Goal: Task Accomplishment & Management: Manage account settings

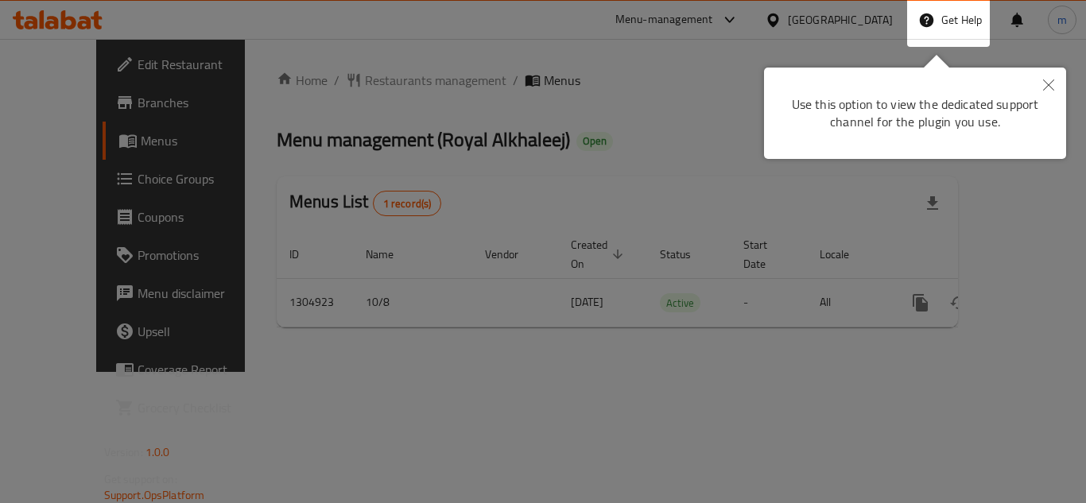
click at [166, 64] on div at bounding box center [543, 251] width 1086 height 503
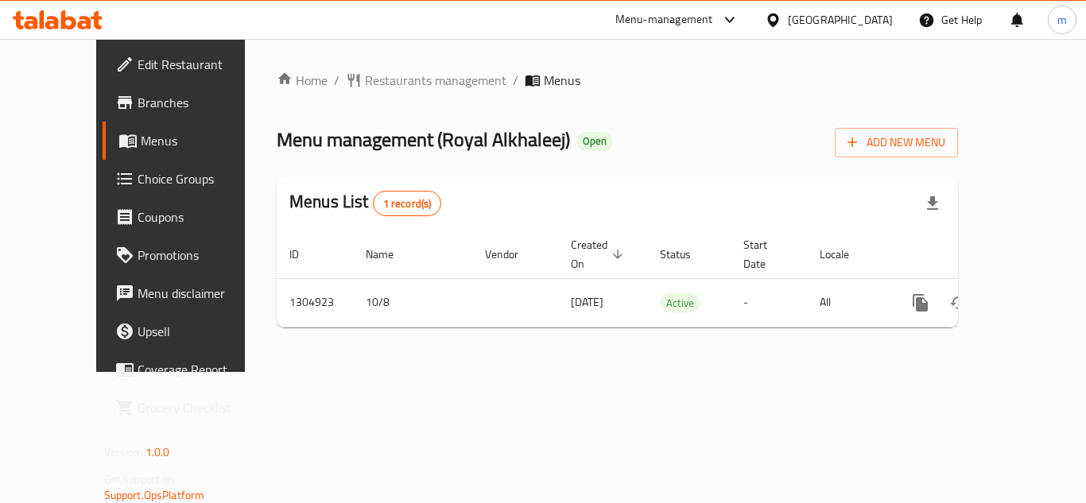
click at [60, 25] on icon at bounding box center [58, 19] width 90 height 19
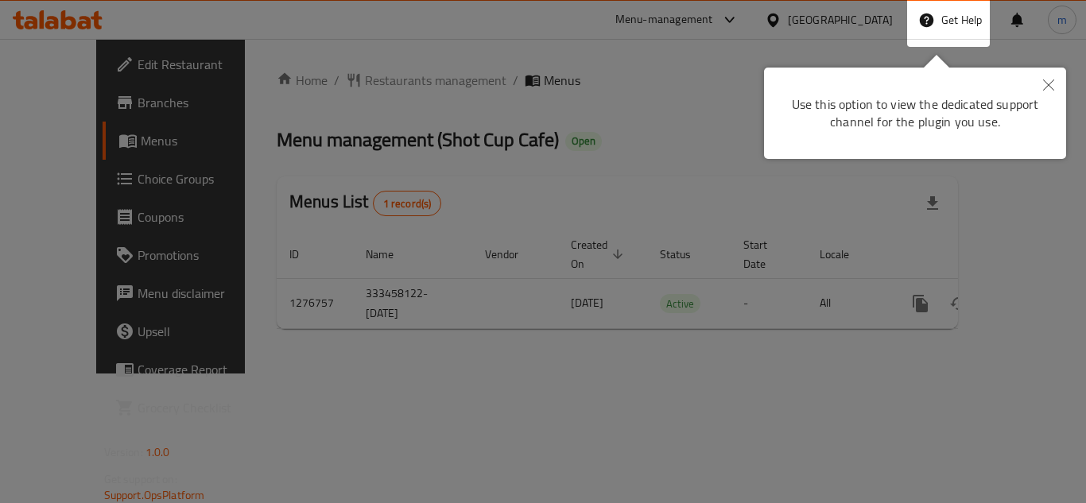
click at [340, 121] on div at bounding box center [543, 251] width 1086 height 503
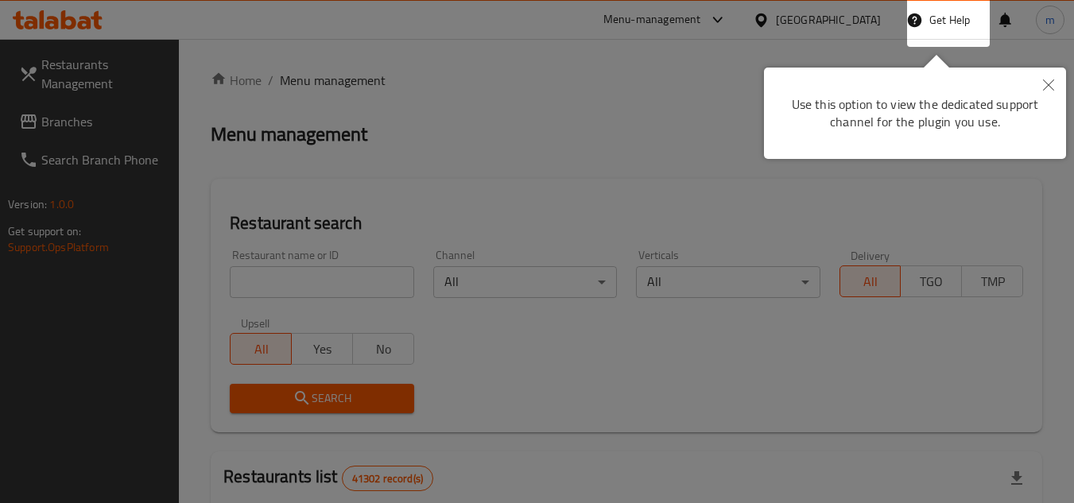
click at [630, 61] on div at bounding box center [537, 251] width 1074 height 503
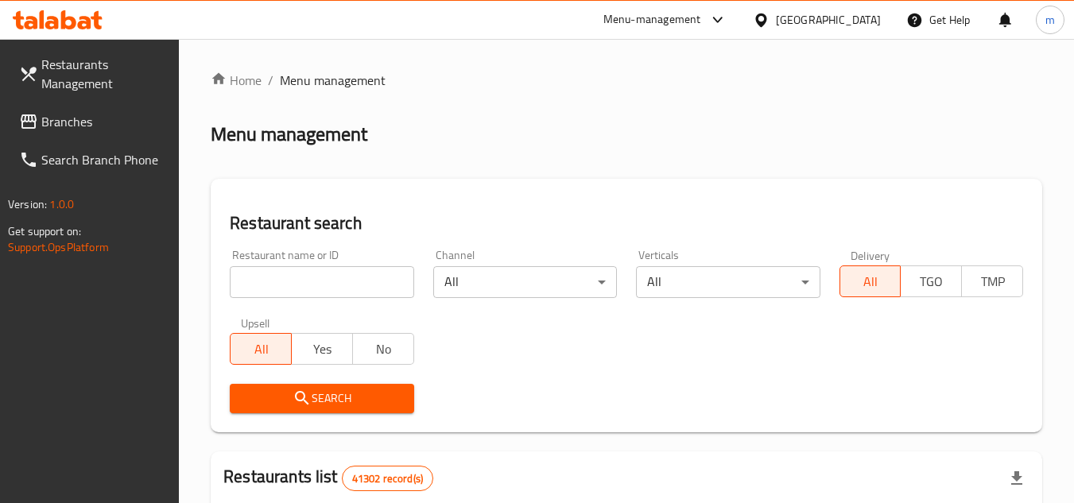
click at [72, 138] on link "Branches" at bounding box center [92, 122] width 173 height 38
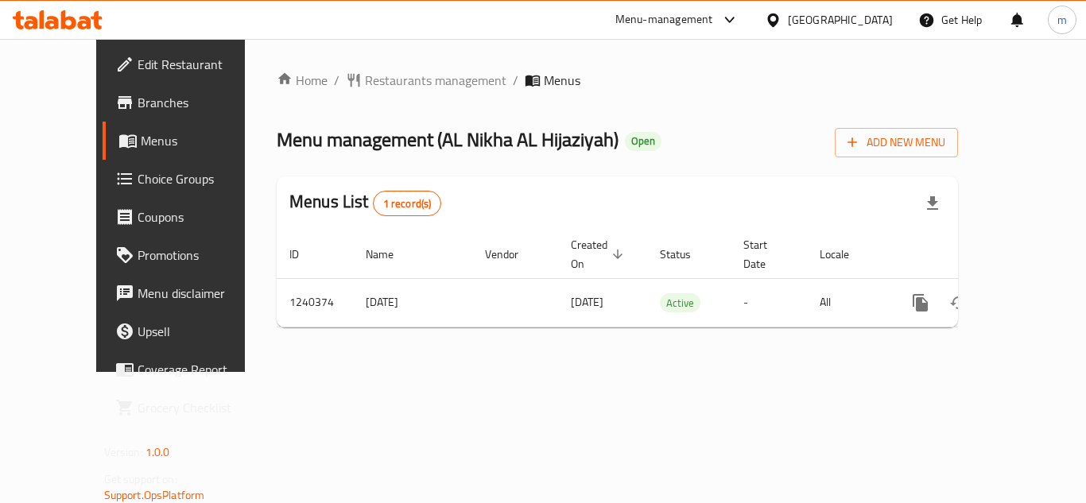
click at [60, 18] on icon at bounding box center [58, 19] width 90 height 19
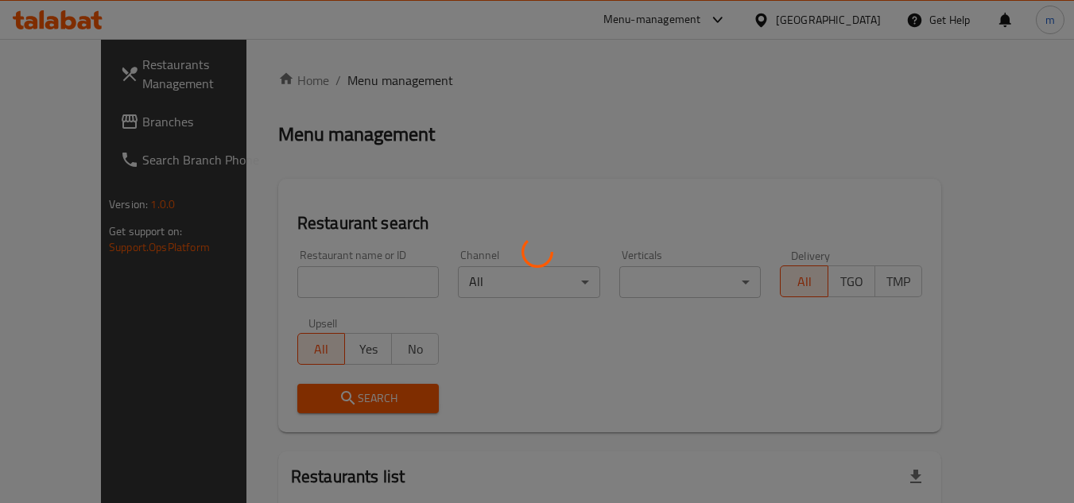
click at [725, 31] on div at bounding box center [537, 251] width 1074 height 503
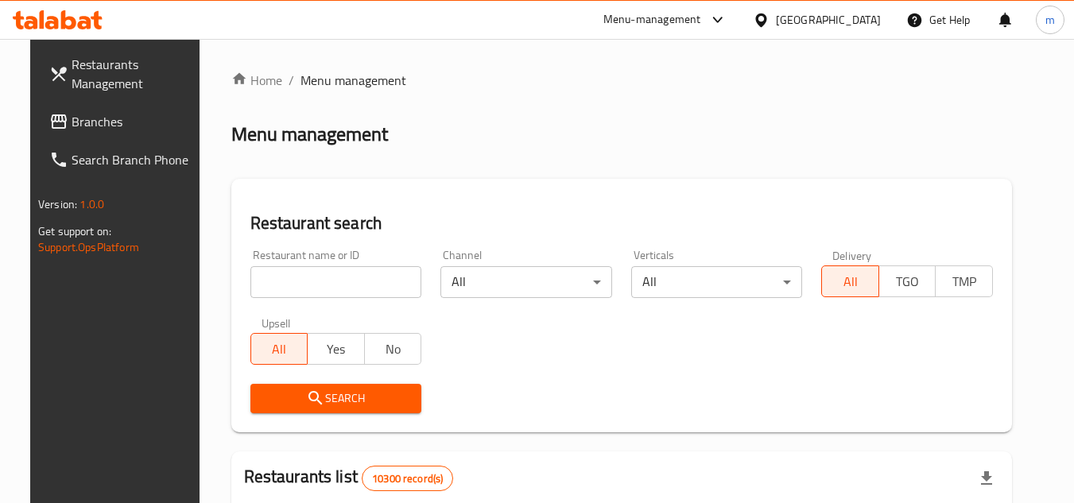
click at [741, 21] on div at bounding box center [537, 251] width 1074 height 503
click at [701, 17] on div "Menu-management" at bounding box center [652, 19] width 98 height 19
click at [627, 173] on div "Restaurant-Management" at bounding box center [641, 175] width 125 height 17
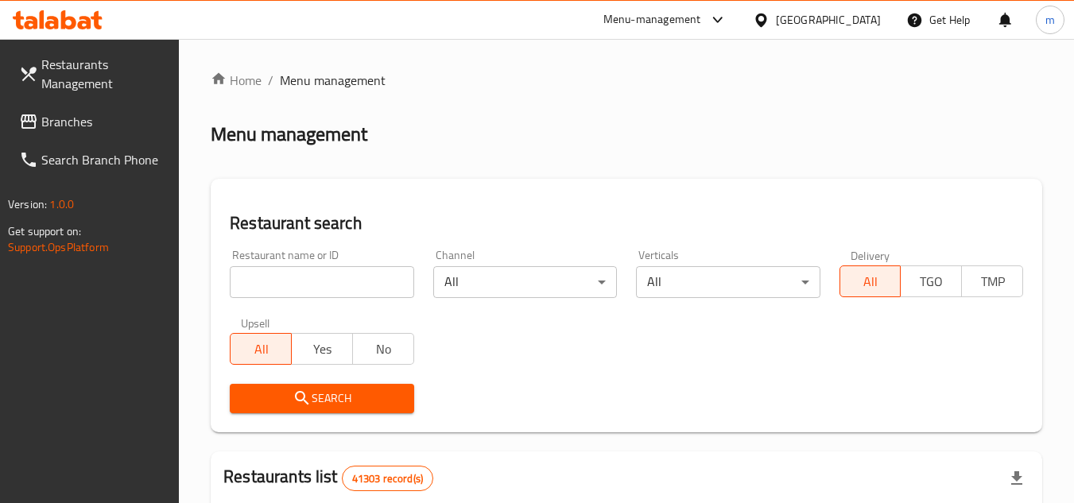
click at [672, 10] on div "Menu-management" at bounding box center [652, 19] width 98 height 19
click at [537, 168] on div "Restaurant-Management" at bounding box center [567, 175] width 125 height 17
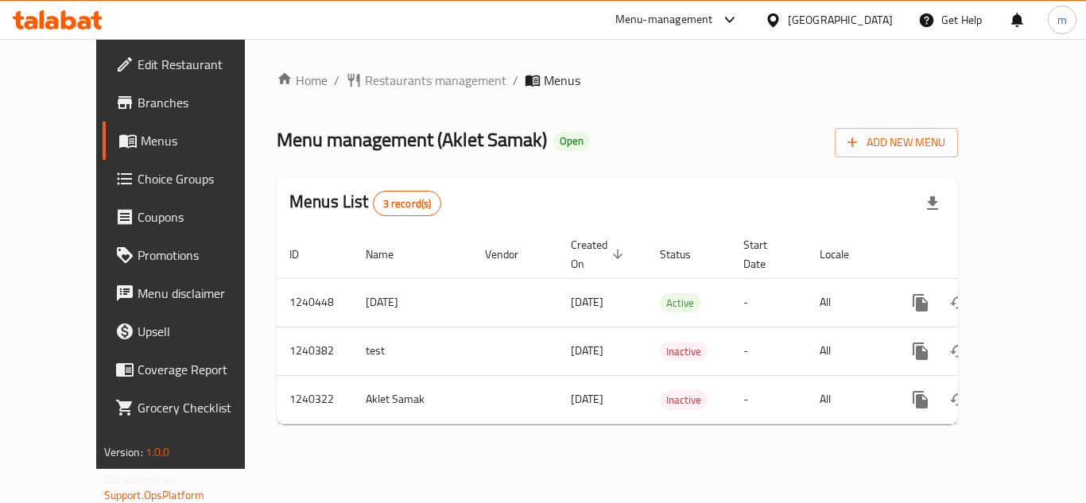
click at [72, 14] on icon at bounding box center [58, 19] width 90 height 19
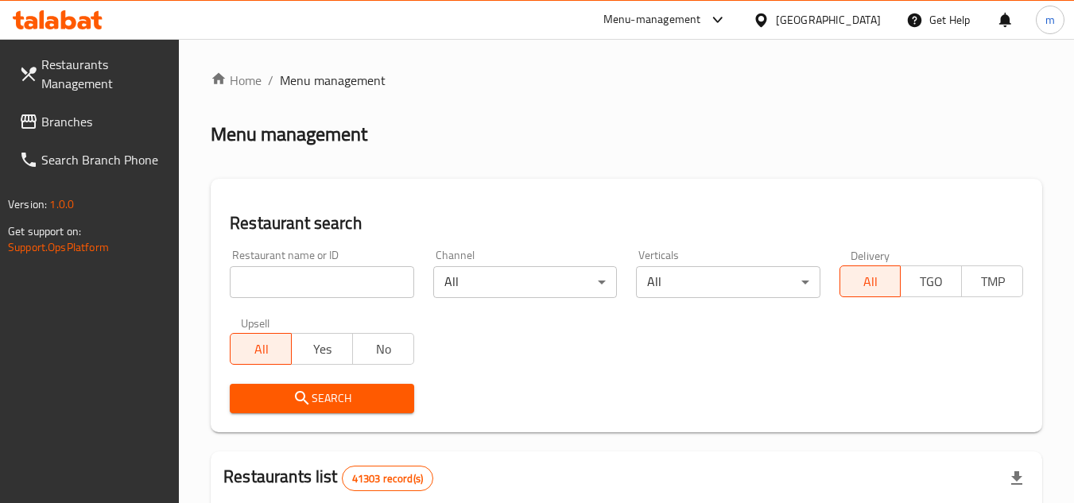
click at [33, 126] on icon at bounding box center [28, 121] width 19 height 19
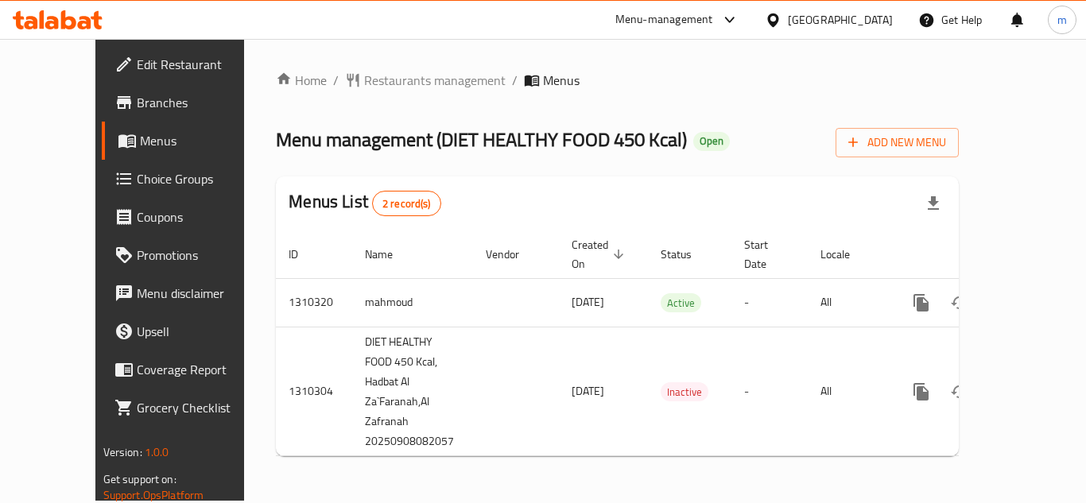
click at [603, 192] on div "Menus List 2 record(s)" at bounding box center [617, 203] width 683 height 54
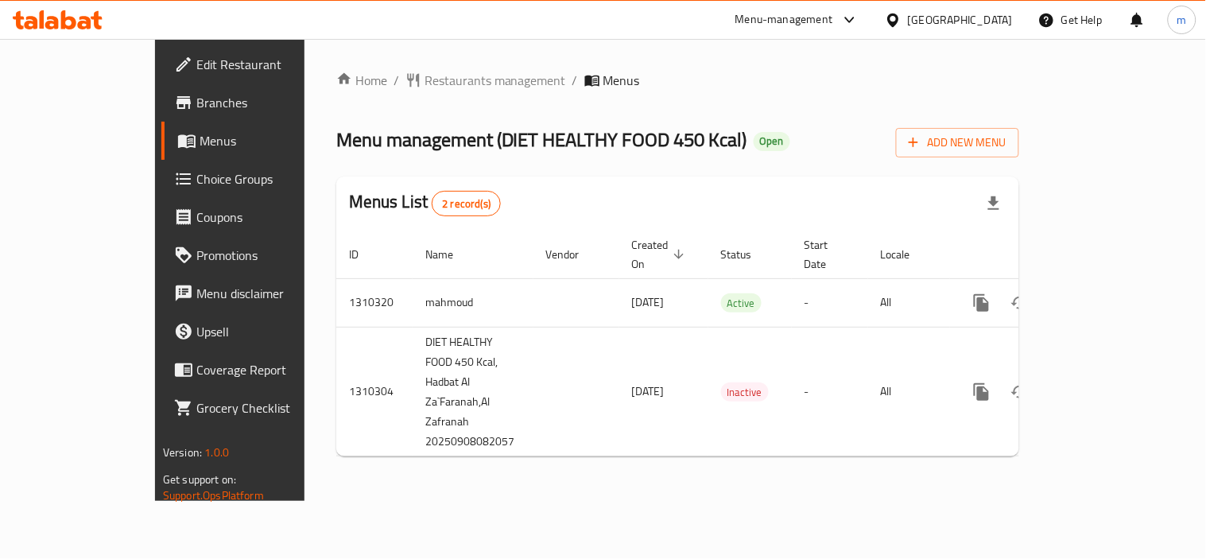
click at [99, 14] on icon at bounding box center [58, 19] width 90 height 19
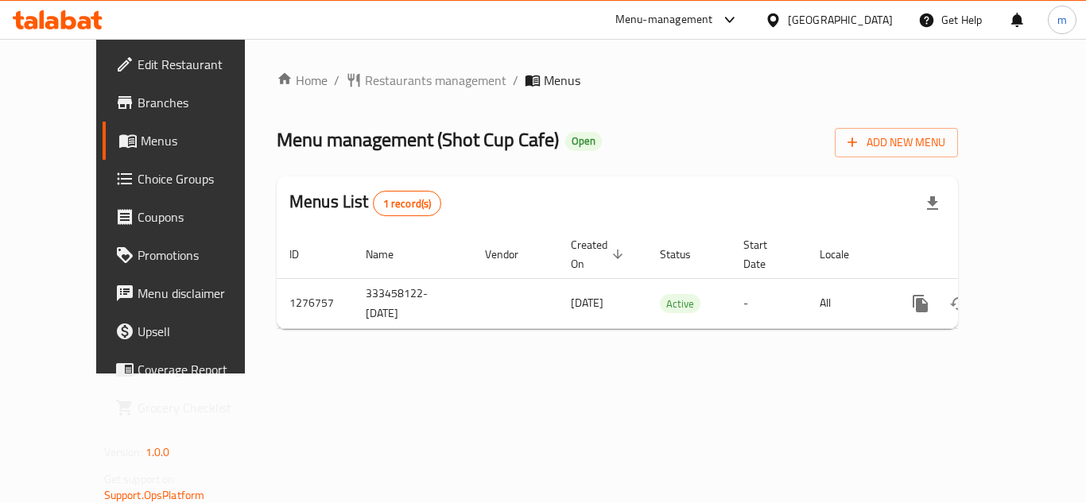
click at [85, 16] on icon at bounding box center [58, 19] width 90 height 19
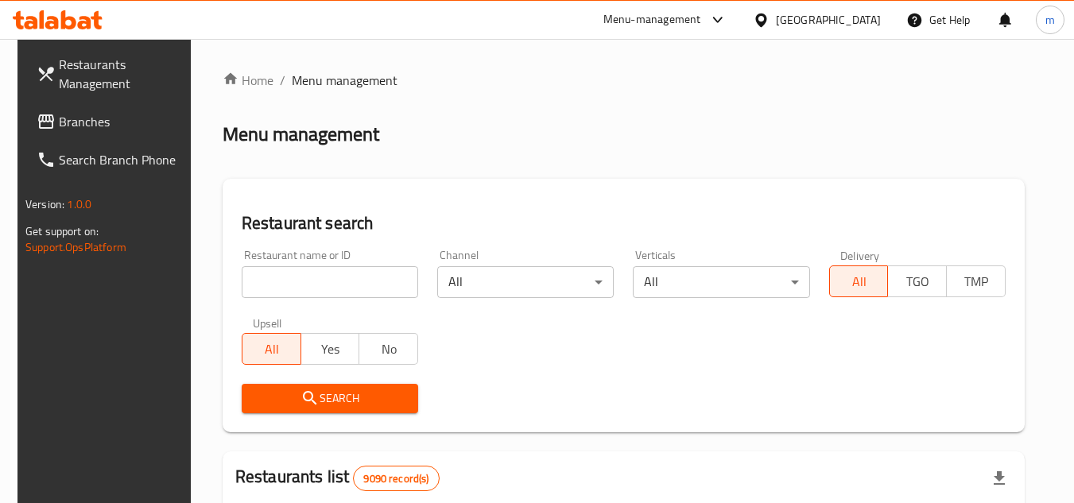
click at [701, 19] on div "Menu-management" at bounding box center [652, 19] width 98 height 19
click at [642, 187] on div "Restaurant-Management" at bounding box center [643, 175] width 150 height 37
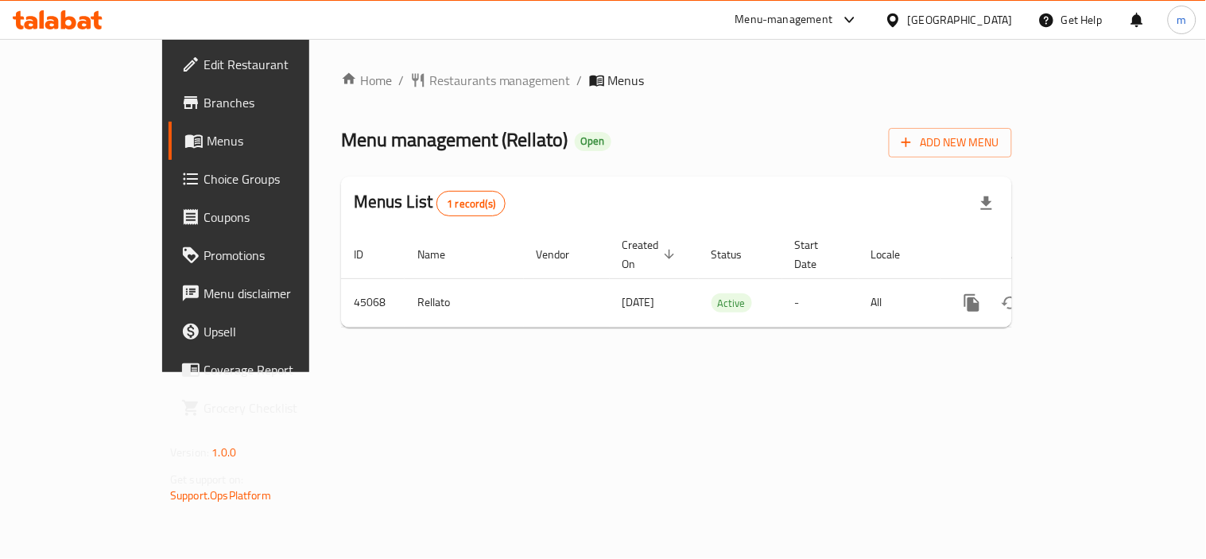
click at [62, 6] on div at bounding box center [57, 20] width 115 height 32
click at [83, 29] on icon at bounding box center [85, 23] width 14 height 14
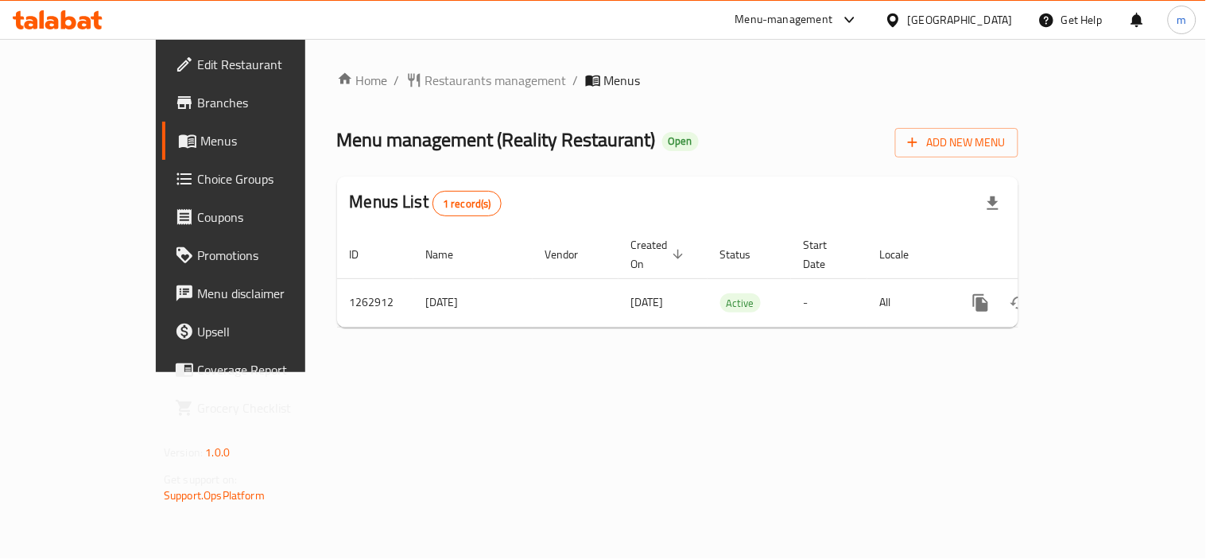
click at [73, 16] on icon at bounding box center [58, 19] width 90 height 19
click at [70, 13] on icon at bounding box center [58, 19] width 90 height 19
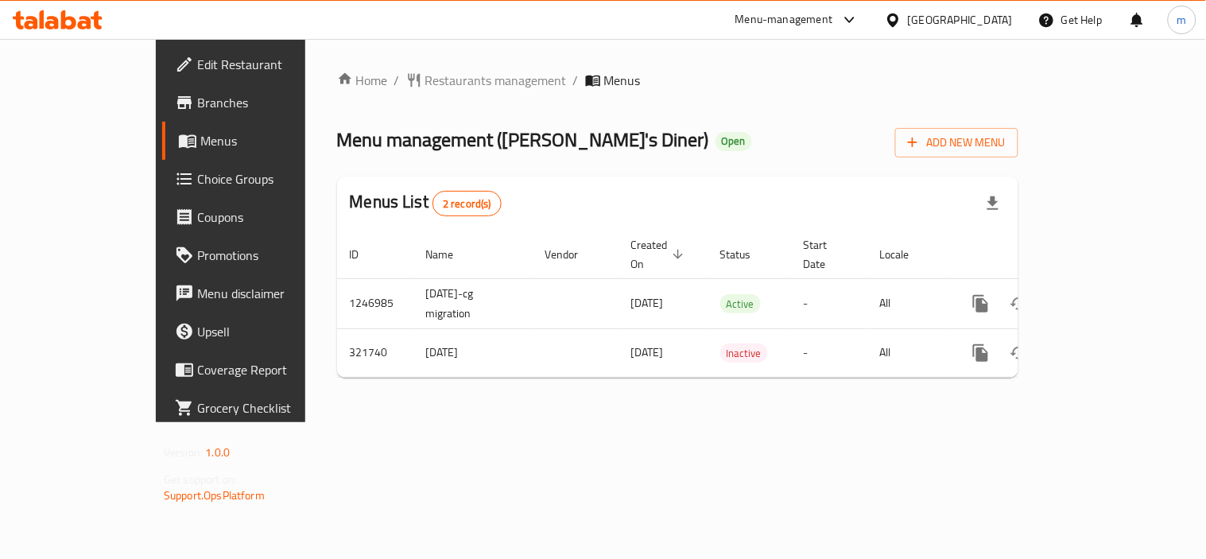
drag, startPoint x: 0, startPoint y: 0, endPoint x: 60, endPoint y: 21, distance: 63.9
click at [60, 21] on icon at bounding box center [58, 19] width 90 height 19
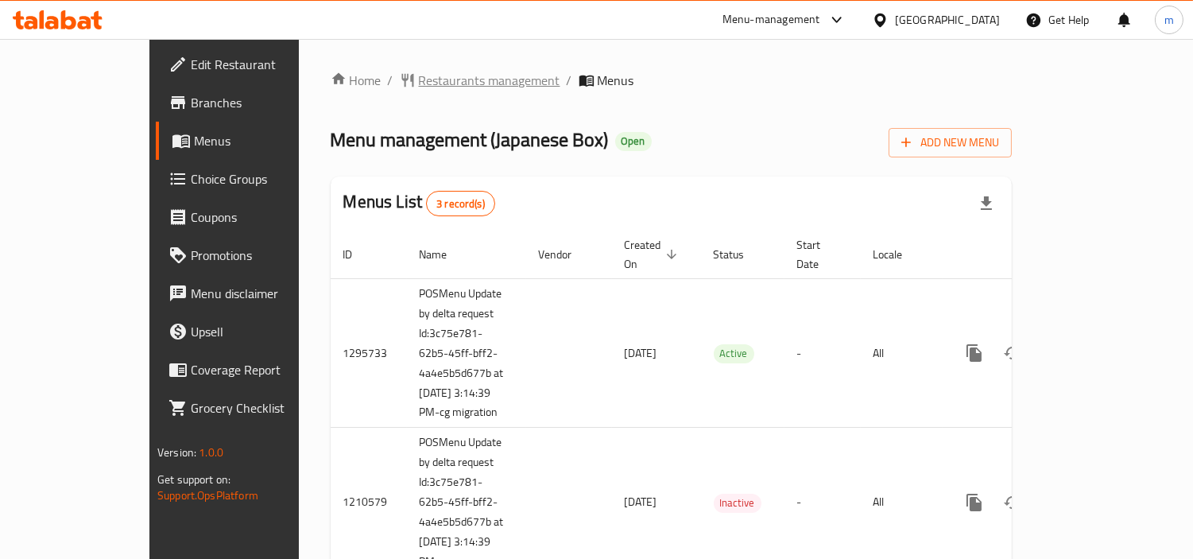
click at [419, 71] on span "Restaurants management" at bounding box center [489, 80] width 141 height 19
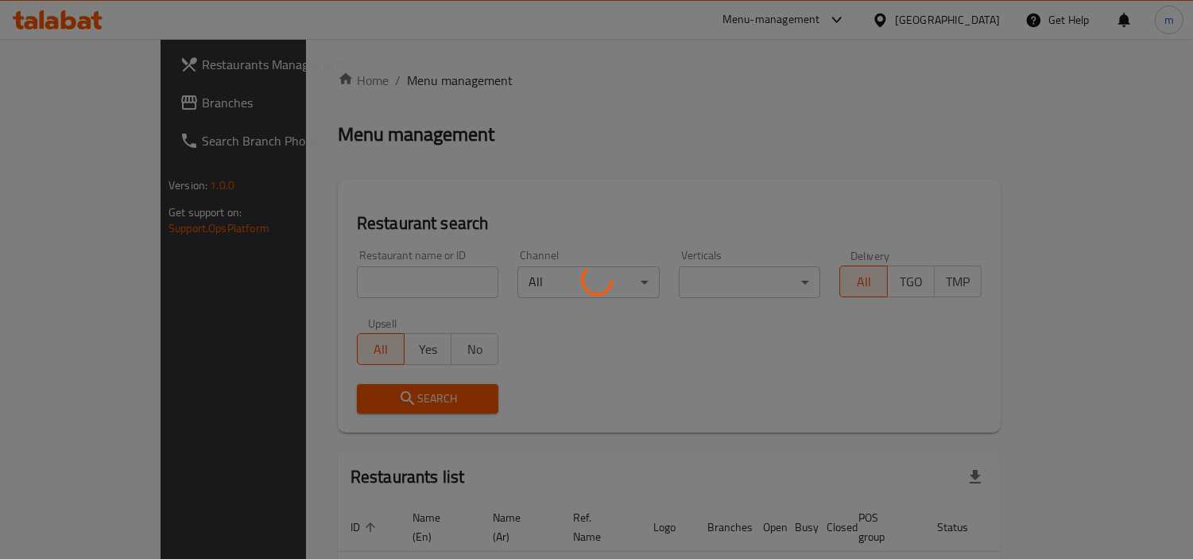
click at [359, 268] on div at bounding box center [596, 279] width 1193 height 559
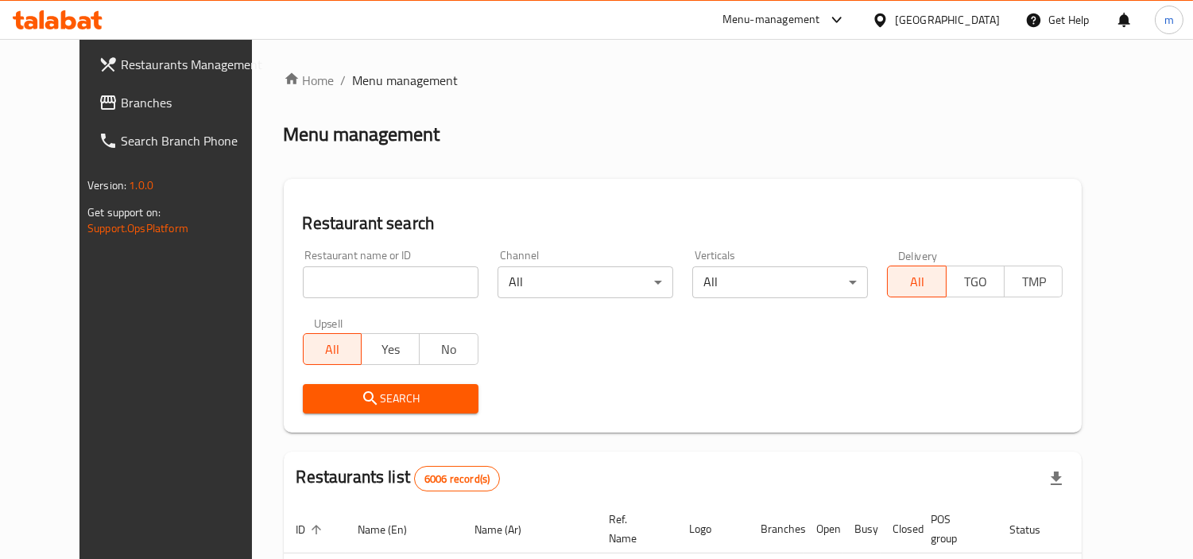
click at [359, 273] on div at bounding box center [596, 279] width 1193 height 559
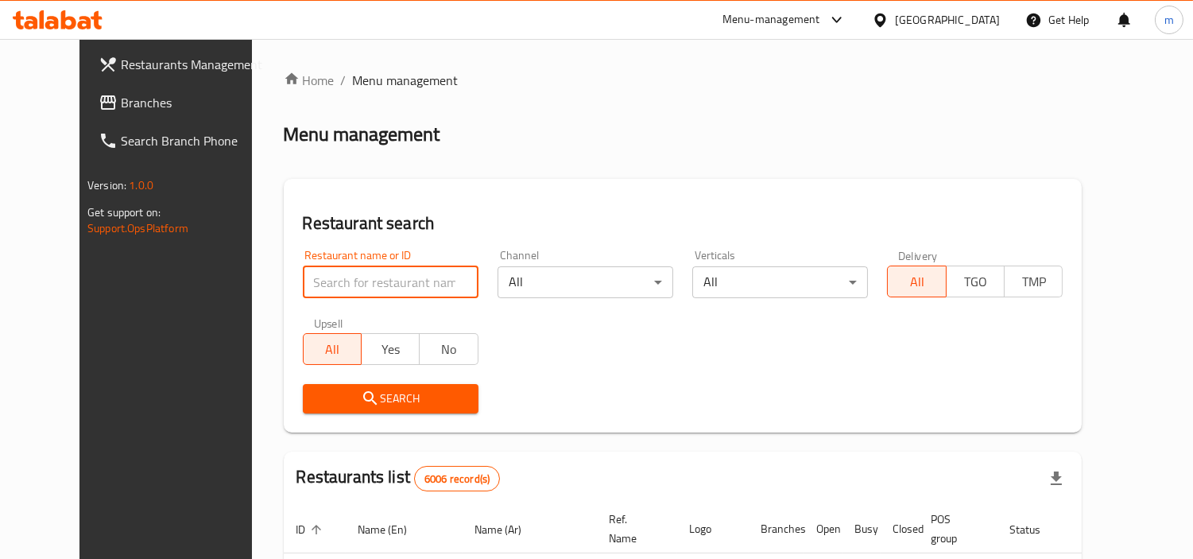
click at [359, 273] on input "search" at bounding box center [391, 282] width 176 height 32
paste input "660632"
type input "660632"
click button "Search" at bounding box center [391, 398] width 176 height 29
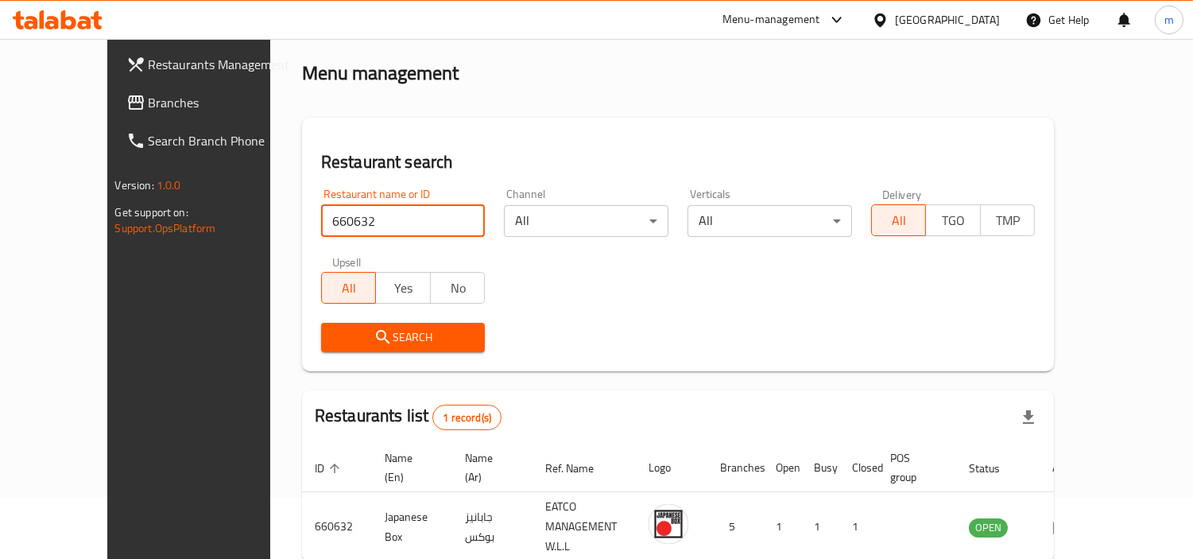
scroll to position [30, 0]
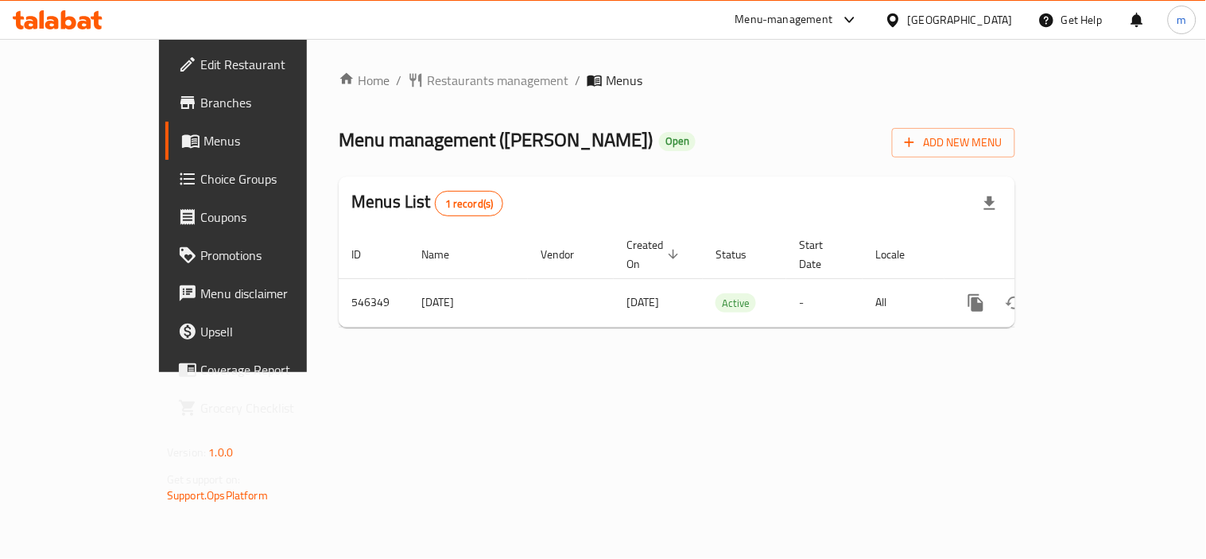
click at [84, 11] on icon at bounding box center [58, 19] width 90 height 19
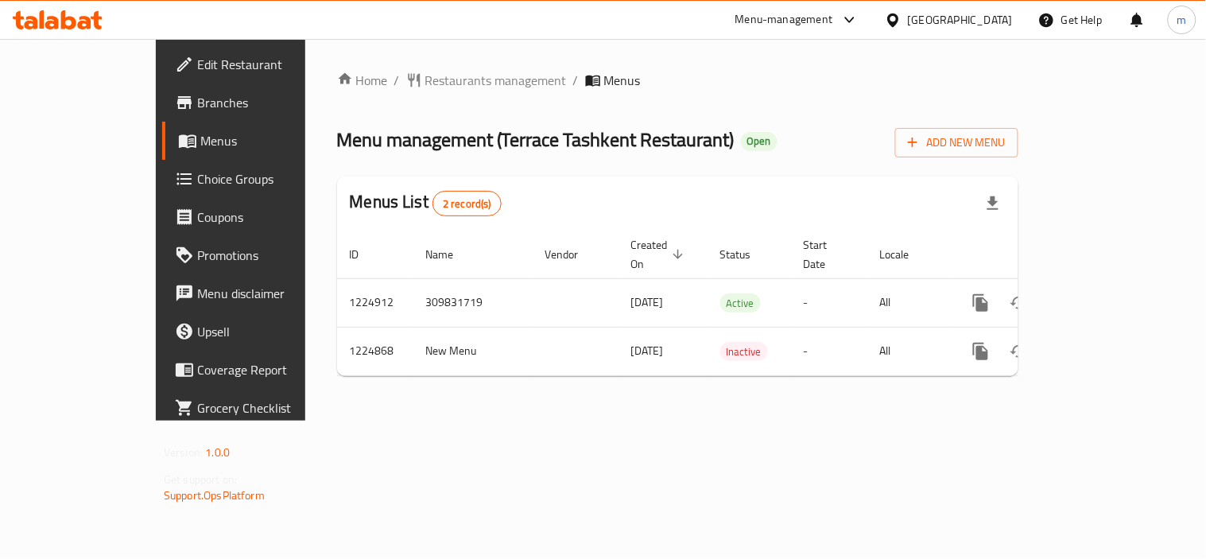
click at [90, 20] on icon at bounding box center [85, 23] width 14 height 14
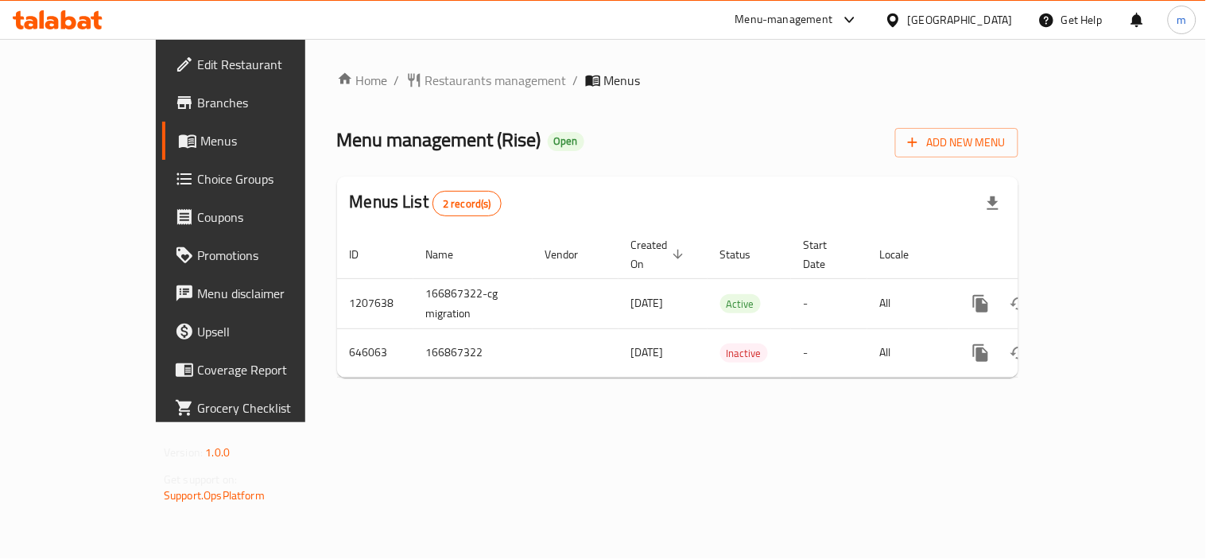
click at [70, 18] on icon at bounding box center [68, 19] width 15 height 19
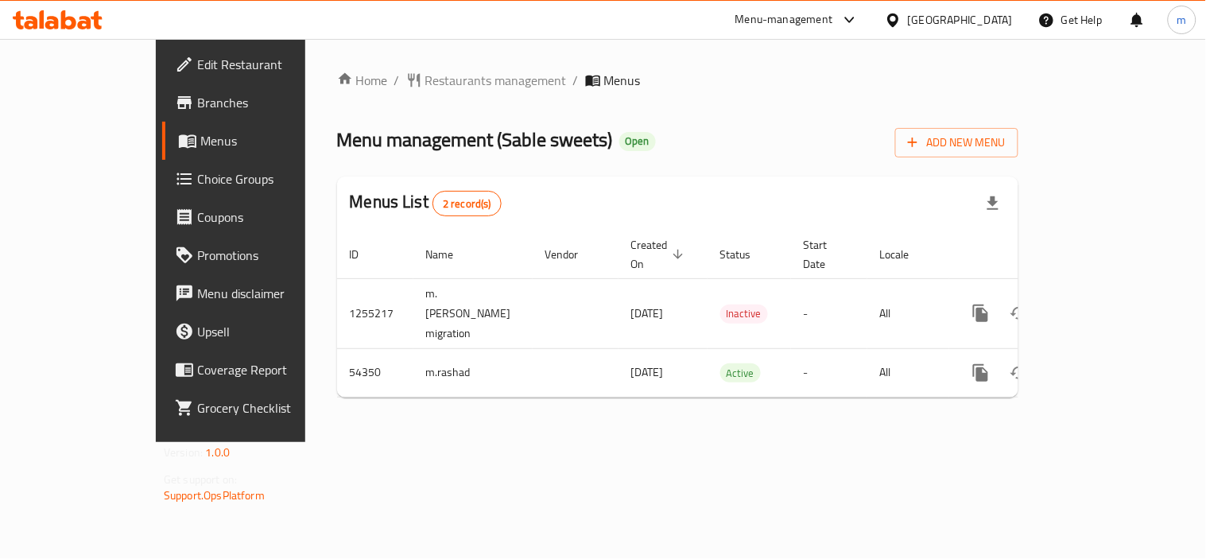
click at [80, 21] on icon at bounding box center [85, 23] width 14 height 14
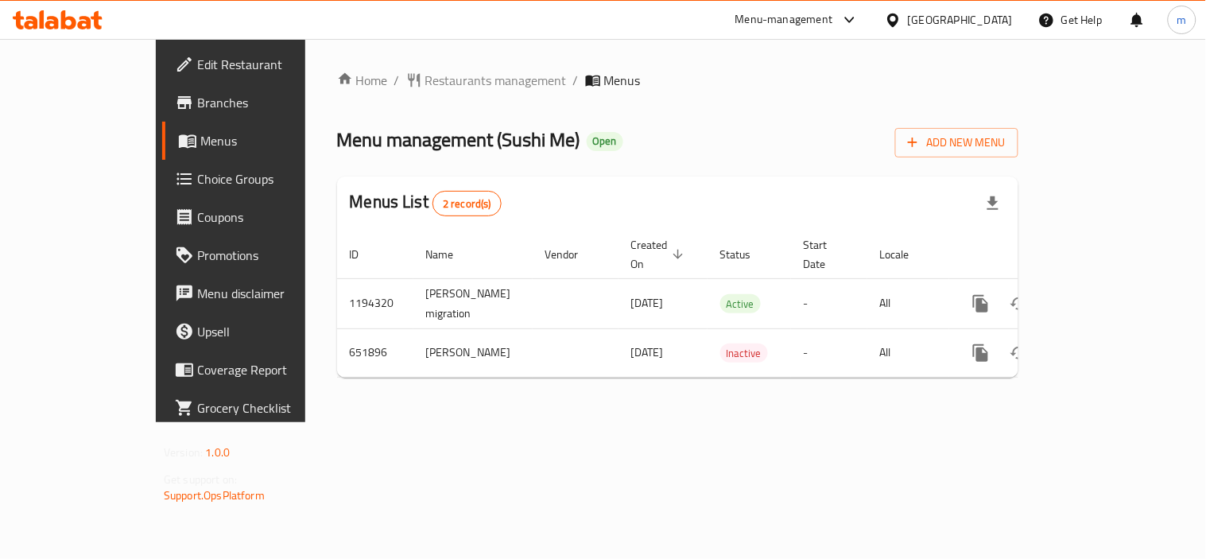
click at [98, 20] on icon at bounding box center [58, 19] width 90 height 19
click at [37, 26] on icon at bounding box center [58, 19] width 90 height 19
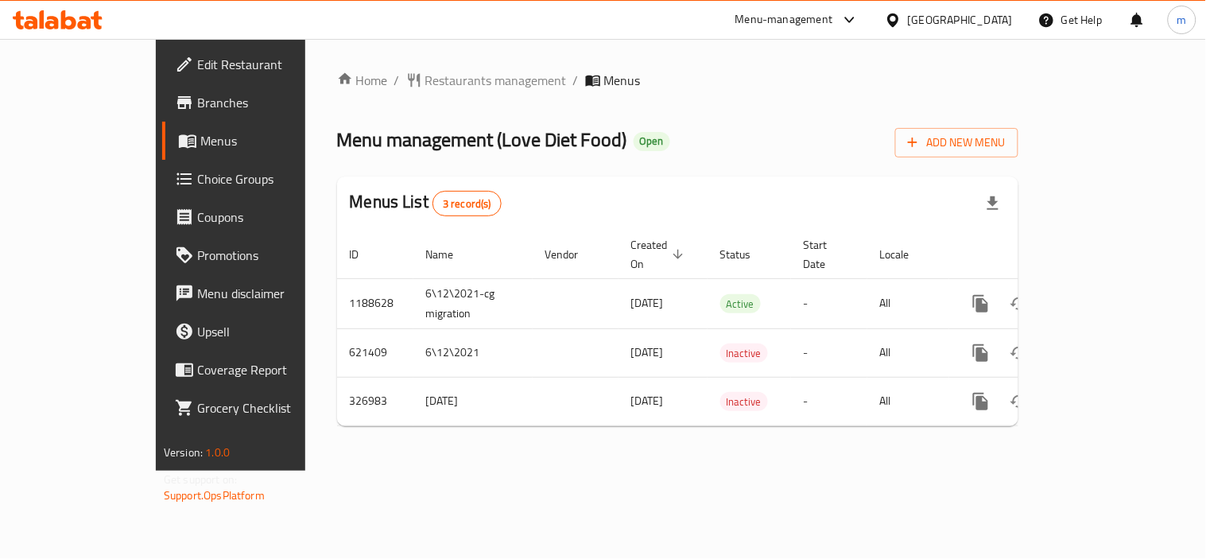
click at [68, 19] on icon at bounding box center [68, 19] width 15 height 19
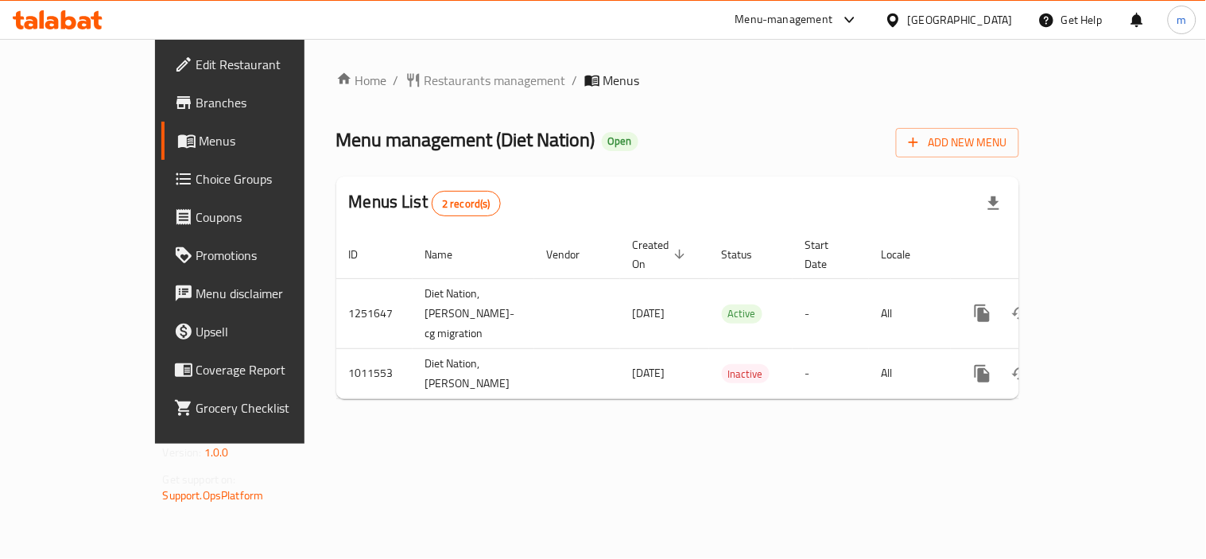
click at [56, 21] on icon at bounding box center [52, 23] width 14 height 14
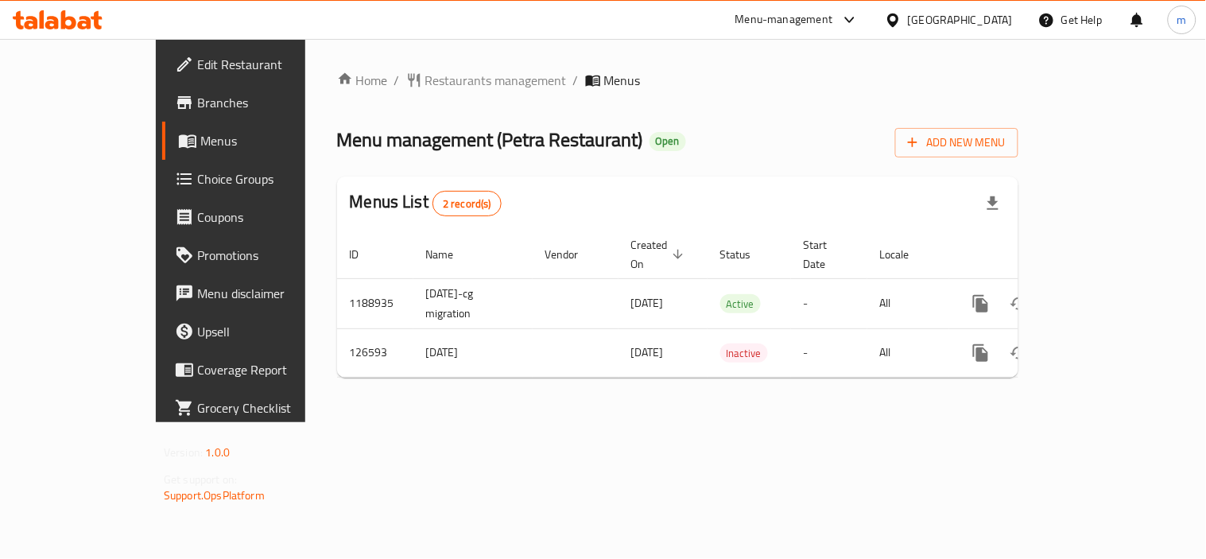
click at [197, 184] on span "Choice Groups" at bounding box center [270, 178] width 147 height 19
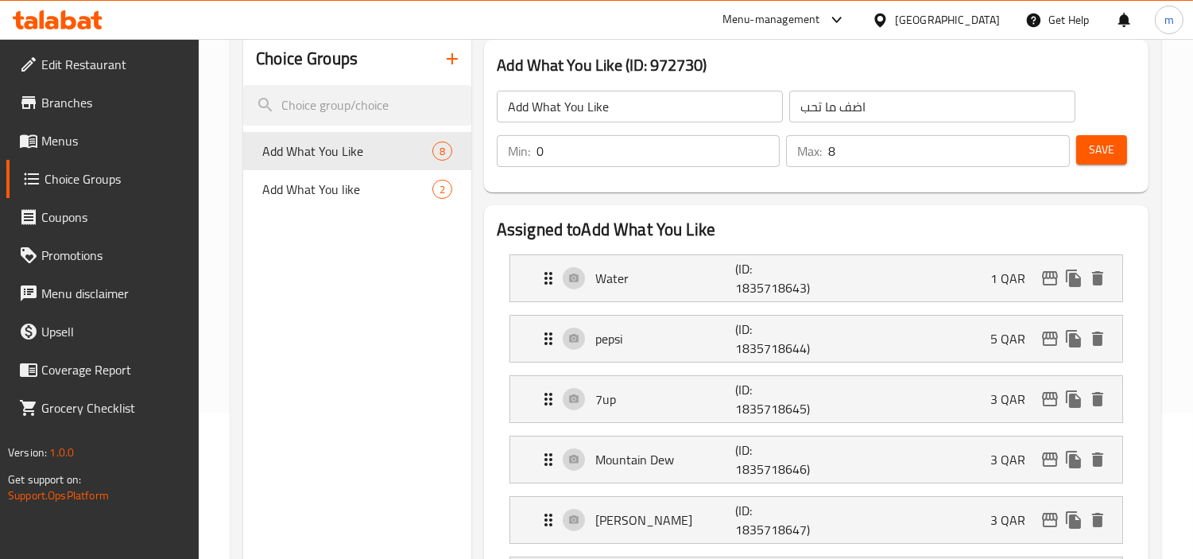
scroll to position [176, 0]
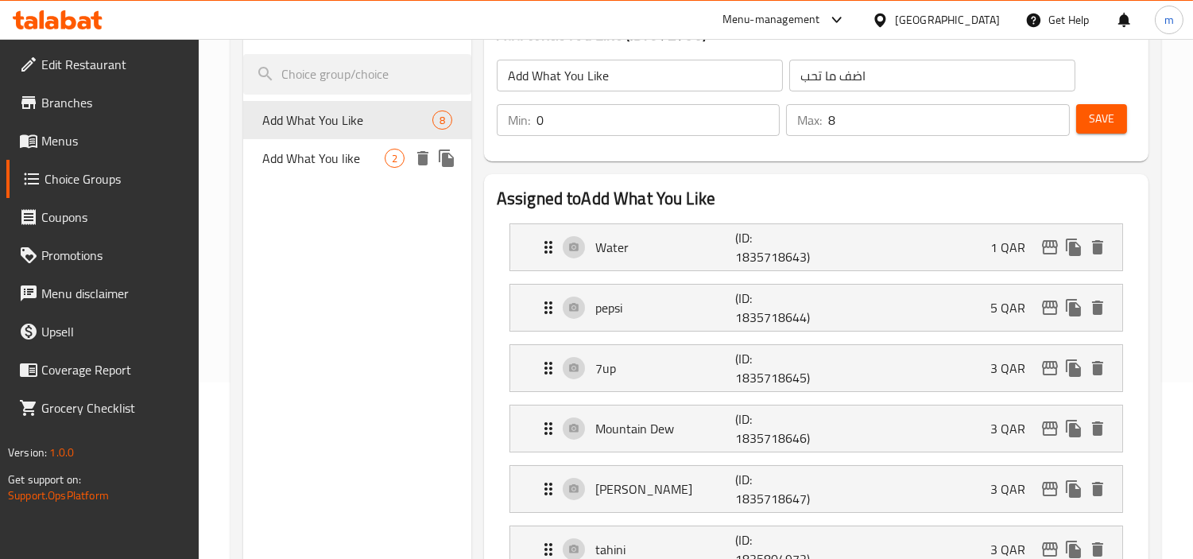
click at [354, 156] on span "Add What You like" at bounding box center [323, 158] width 122 height 19
type input "Add What You like"
type input "2"
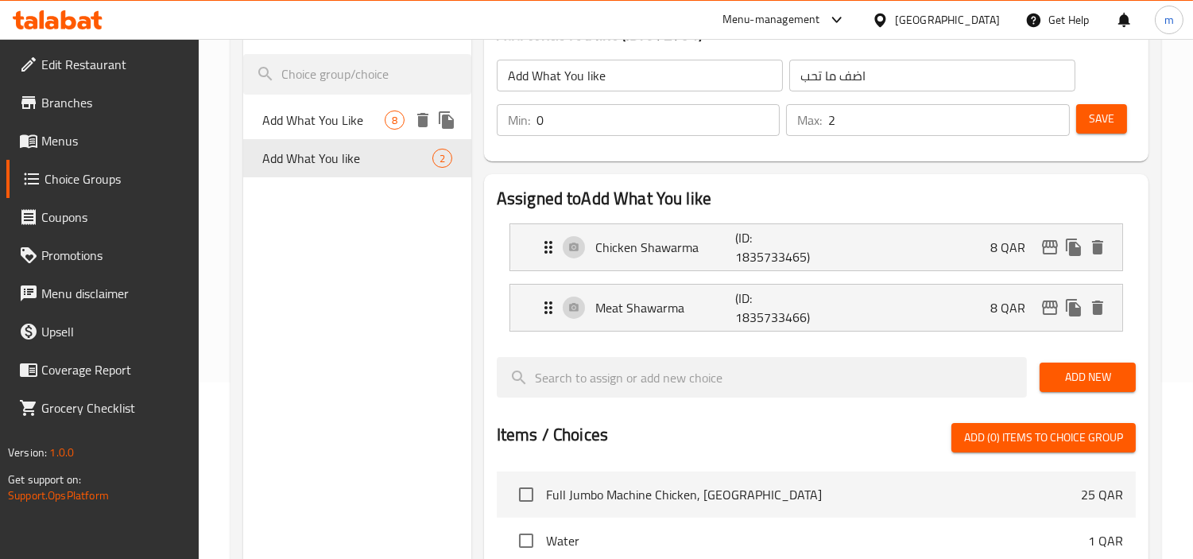
click at [336, 117] on span "Add What You Like" at bounding box center [323, 119] width 122 height 19
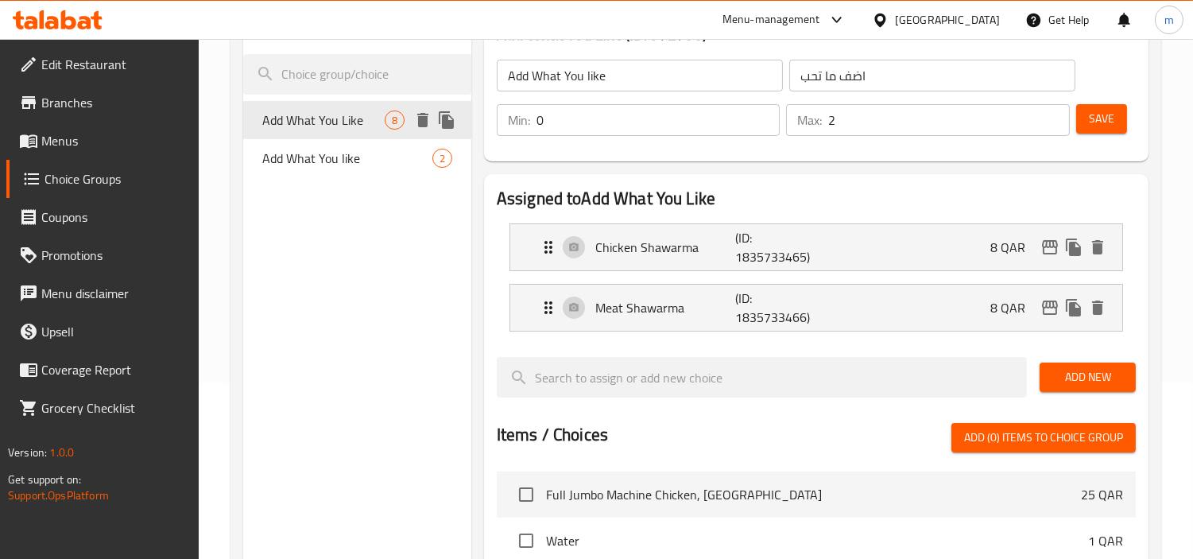
type input "Add What You Like"
type input "8"
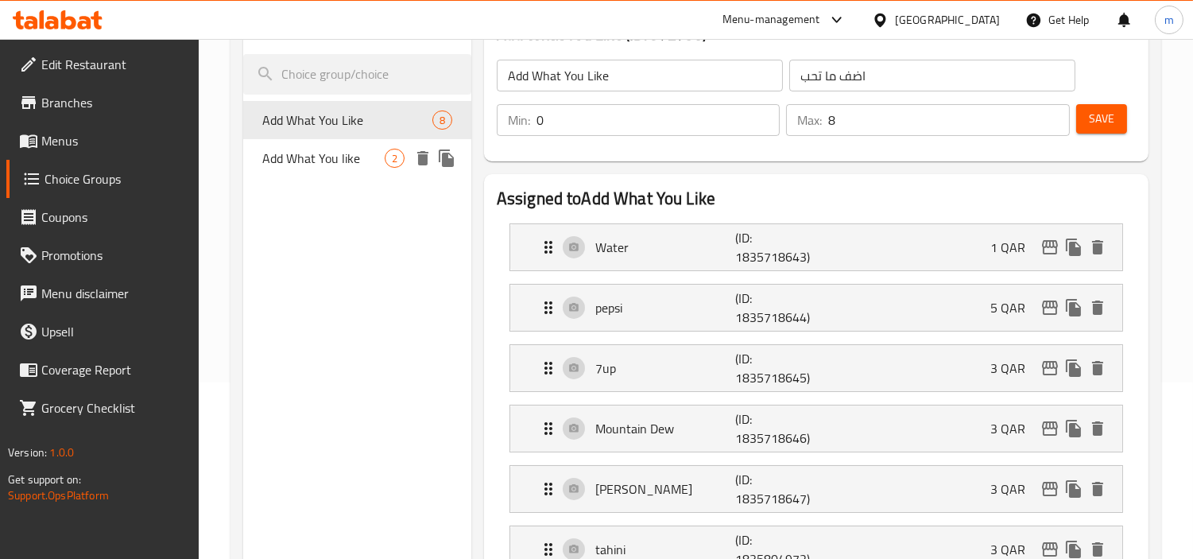
click at [311, 162] on span "Add What You like" at bounding box center [323, 158] width 122 height 19
type input "Add What You like"
type input "2"
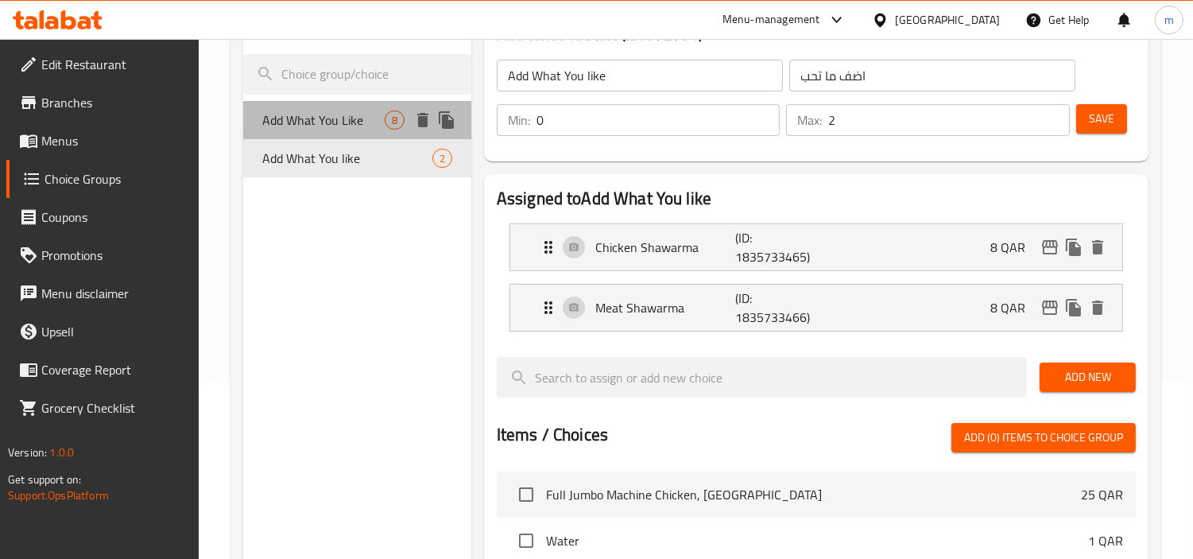
click at [300, 116] on span "Add What You Like" at bounding box center [323, 119] width 122 height 19
type input "Add What You Like"
type input "8"
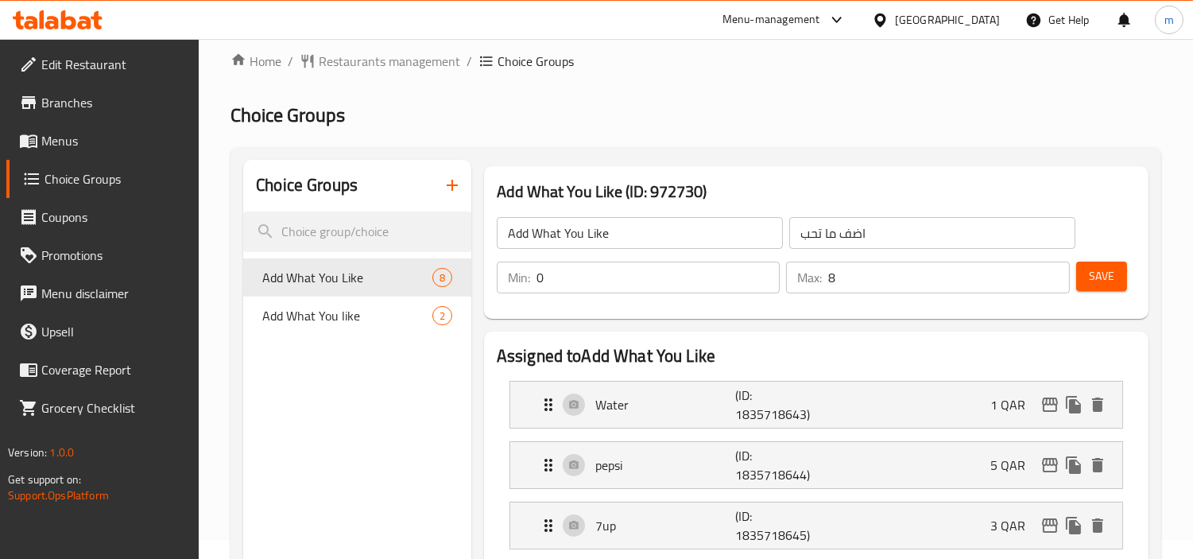
scroll to position [0, 0]
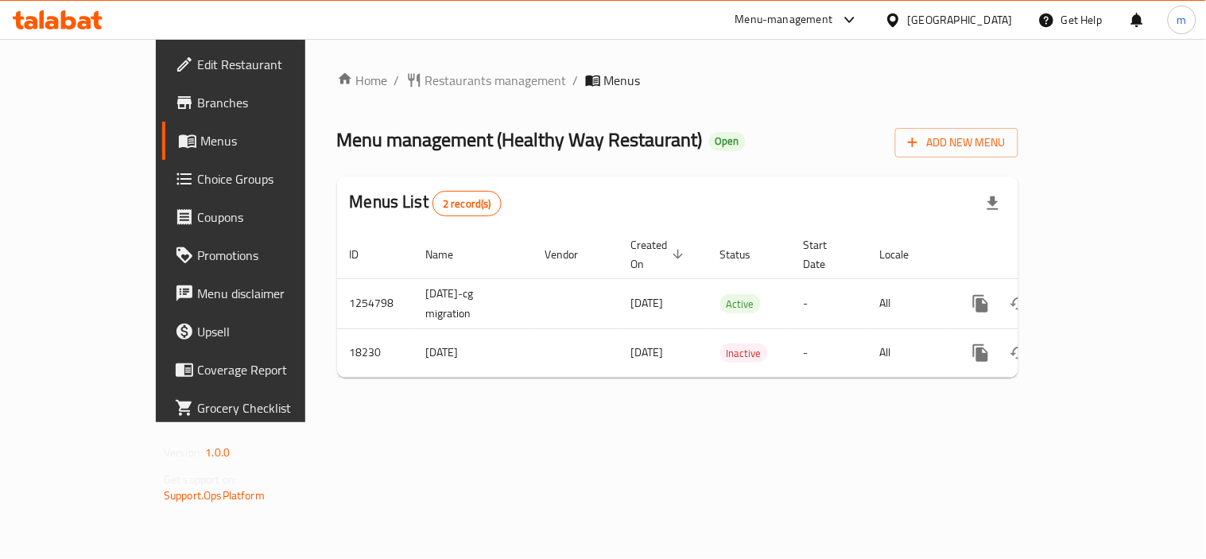
click at [83, 28] on icon at bounding box center [85, 23] width 14 height 14
